Goal: Download file/media

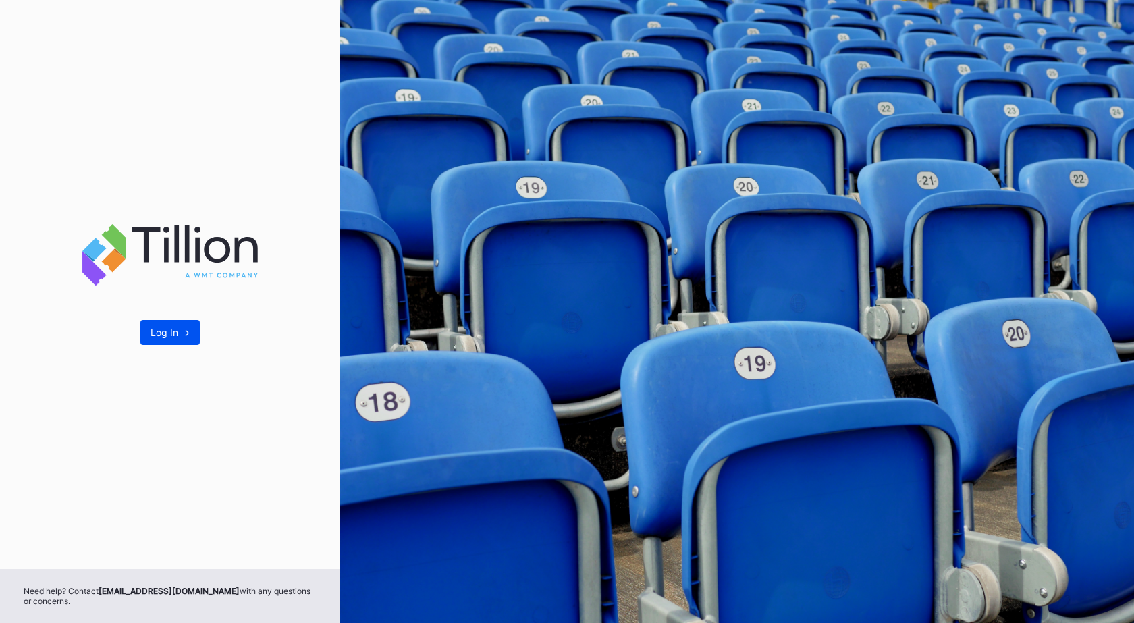
click at [169, 333] on div "Log In ->" at bounding box center [169, 332] width 39 height 11
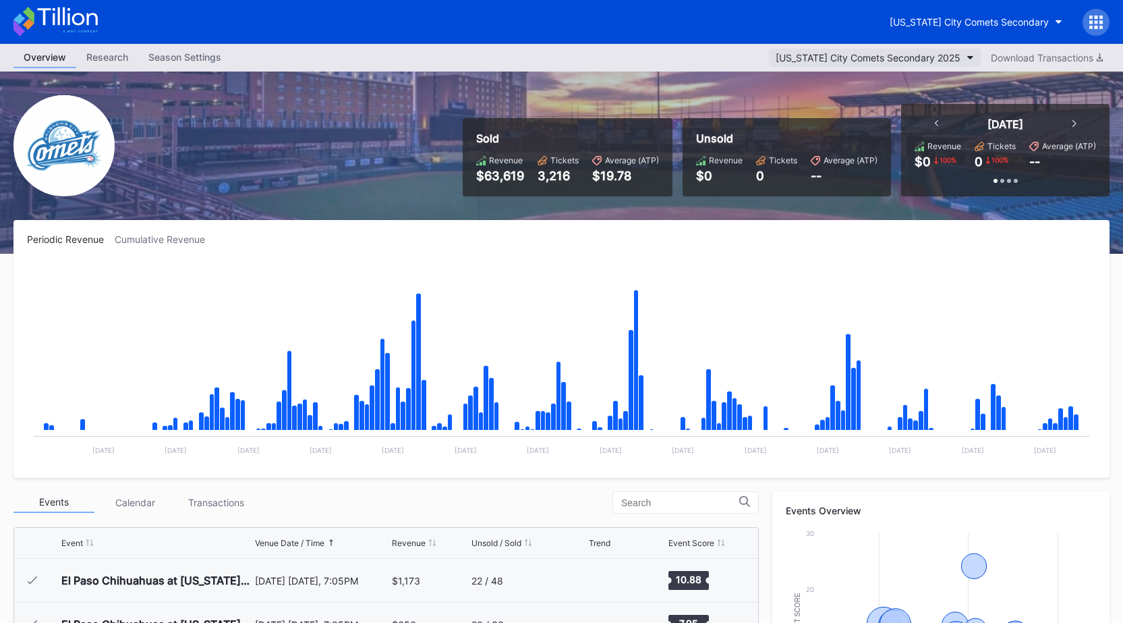
click at [888, 61] on div "[US_STATE] City Comets Secondary 2025" at bounding box center [868, 57] width 185 height 11
click at [1031, 59] on div "Download Transactions" at bounding box center [1047, 57] width 112 height 11
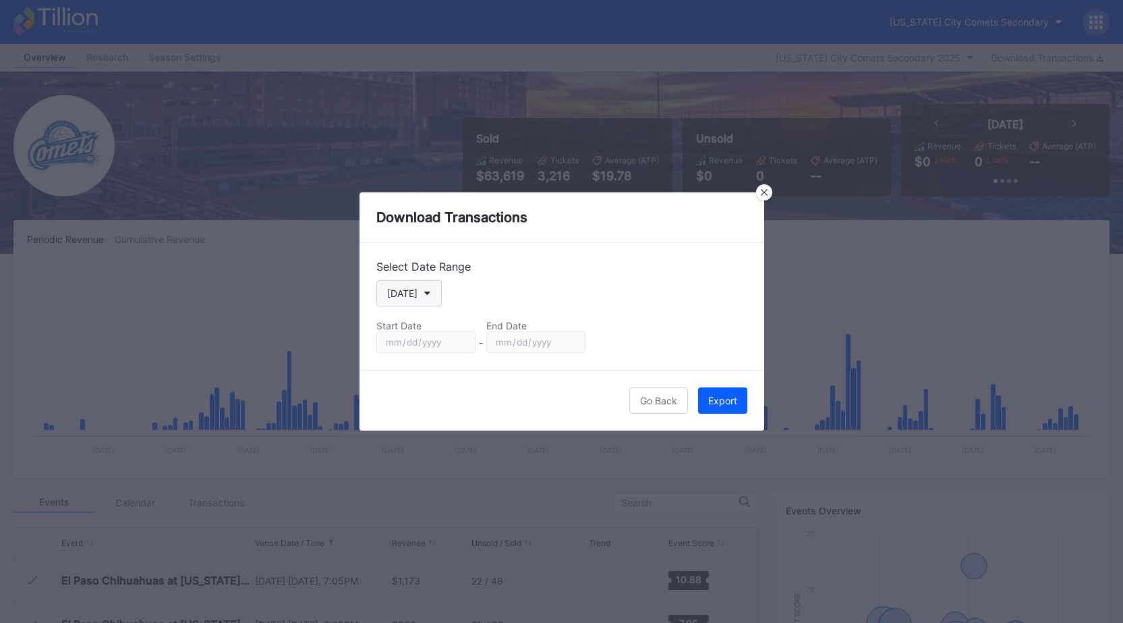
click at [397, 300] on button "[DATE]" at bounding box center [408, 293] width 65 height 26
click at [408, 451] on div "Custom" at bounding box center [404, 455] width 34 height 11
click at [458, 340] on input "[DATE]" at bounding box center [425, 342] width 99 height 22
type input "[DATE]"
click at [568, 344] on input "[DATE]" at bounding box center [535, 342] width 99 height 22
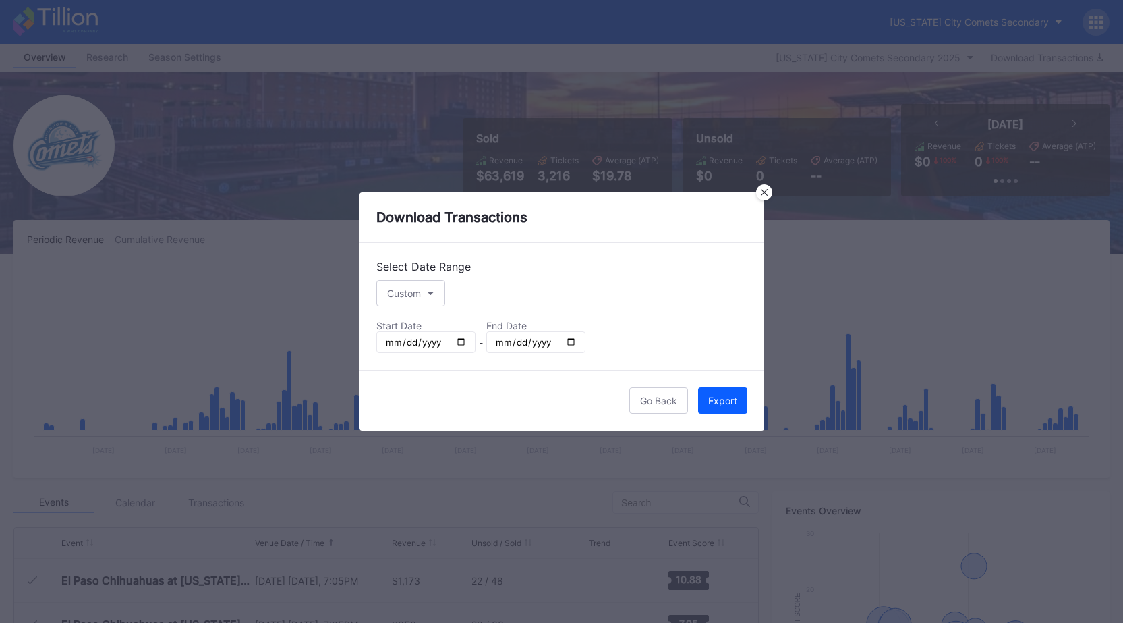
type input "[DATE]"
click at [723, 395] on div "Export" at bounding box center [722, 400] width 29 height 11
